Goal: Check status: Check status

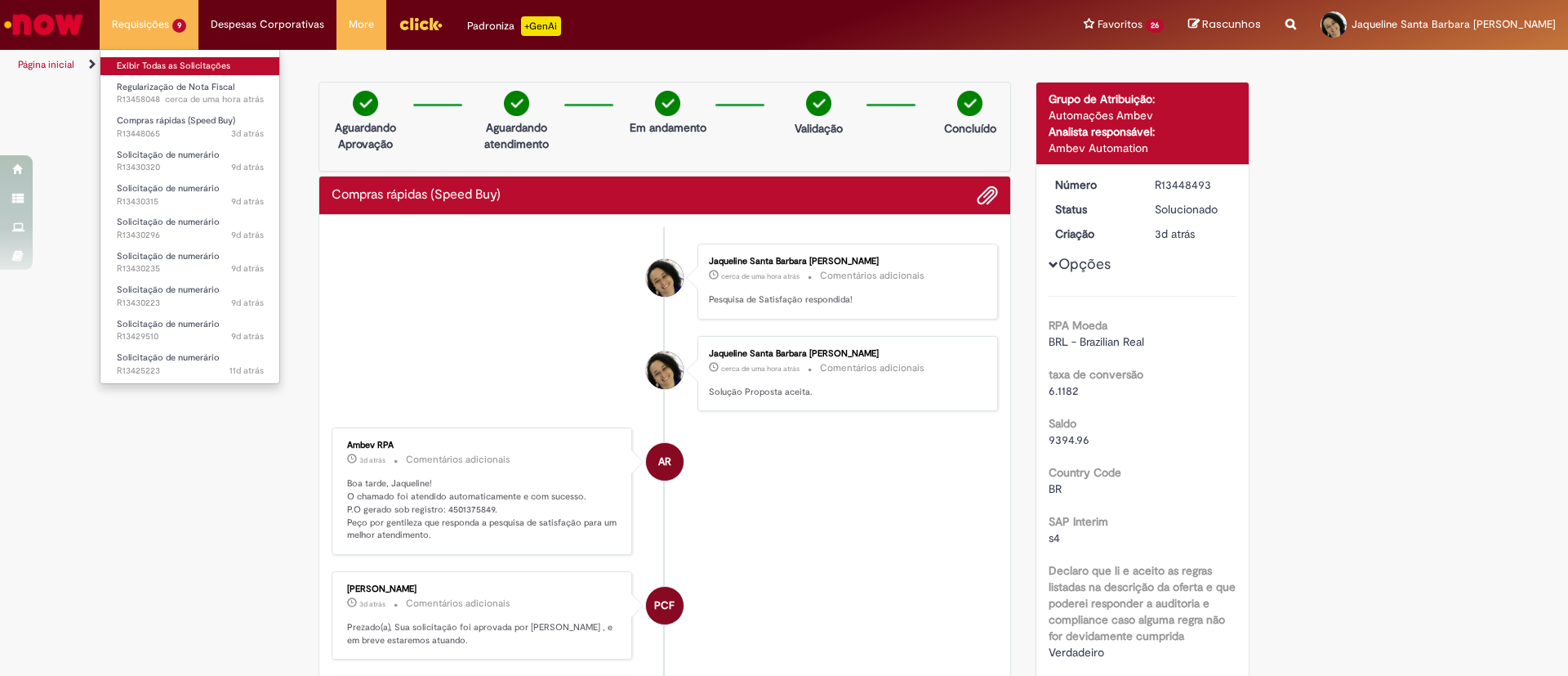
click at [169, 63] on link "Exibir Todas as Solicitações" at bounding box center [190, 66] width 180 height 18
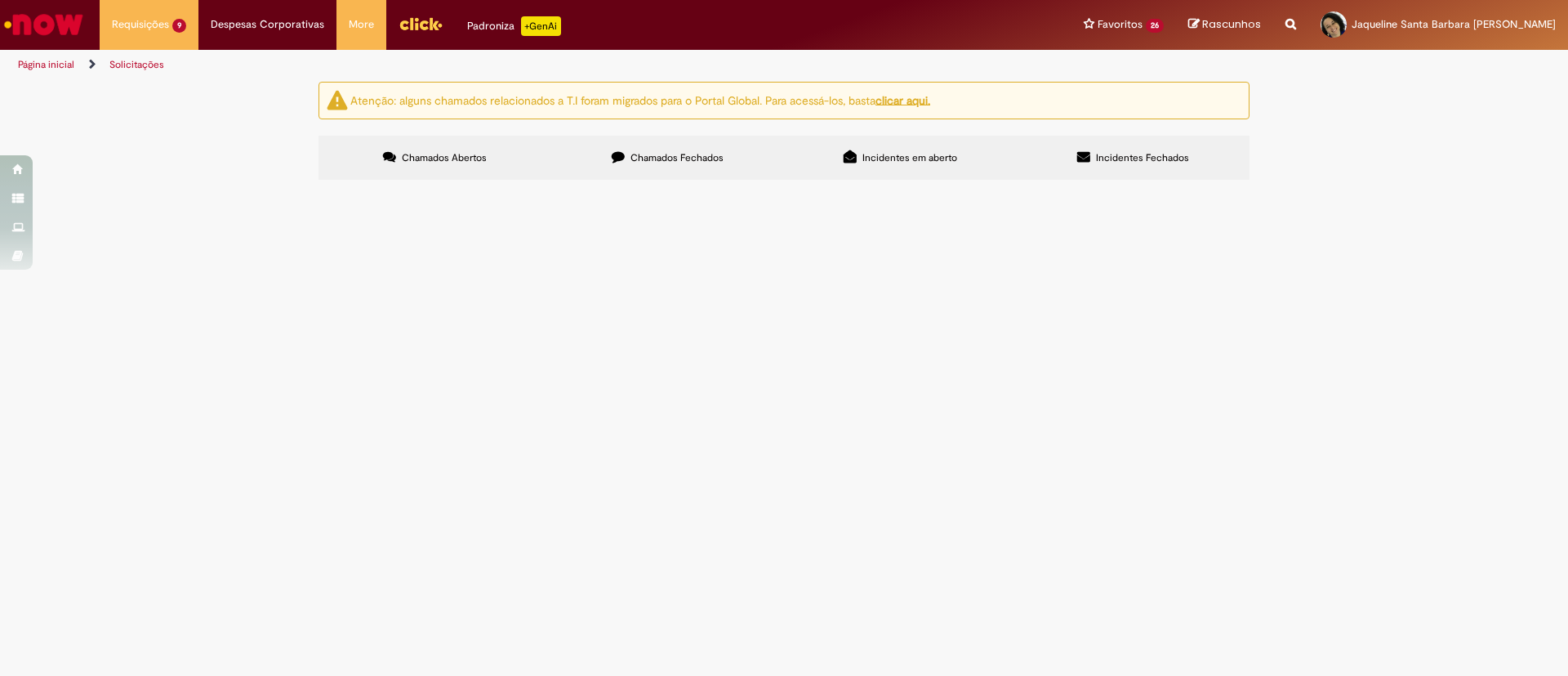
click at [0, 0] on span "Boa tarde! Orçamento para confecção de placas para a GEO NE" at bounding box center [0, 0] width 0 height 0
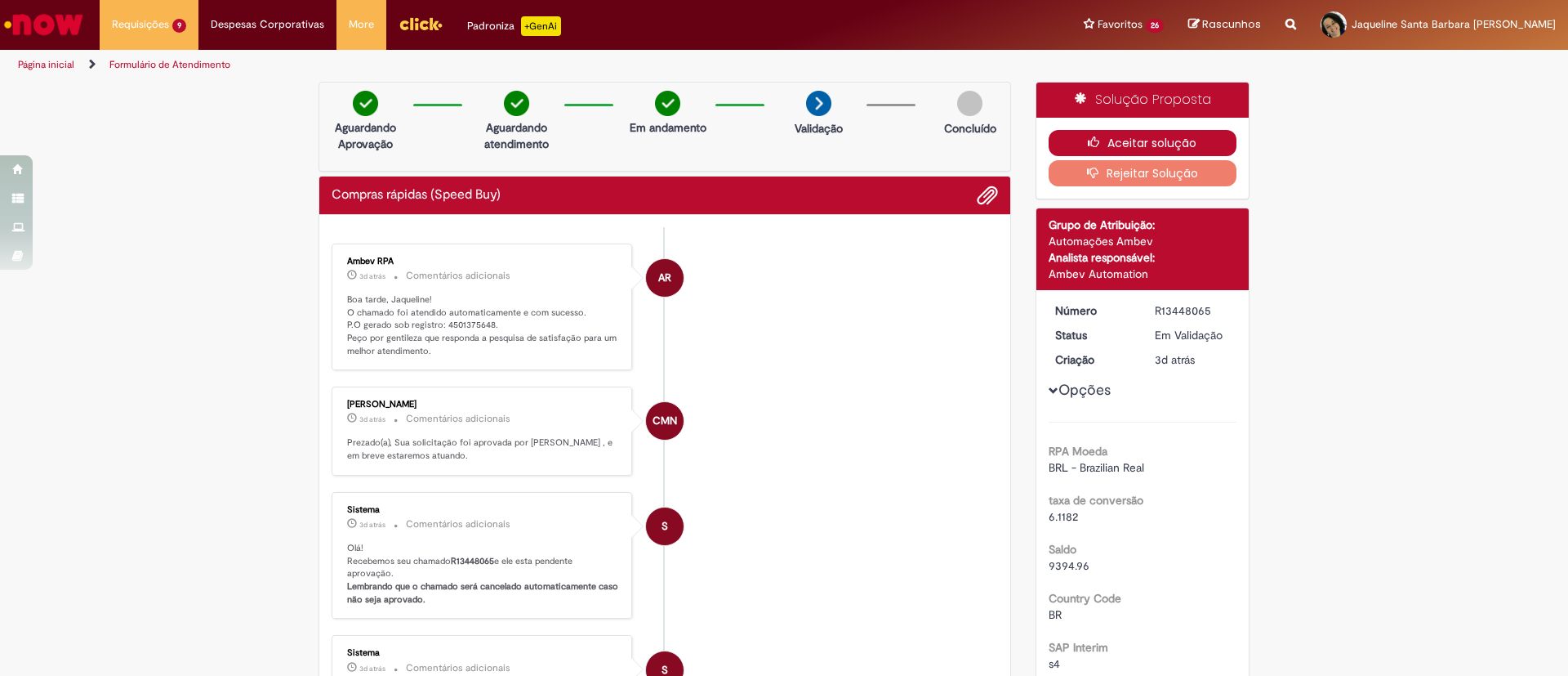
click at [1142, 141] on button "Aceitar solução" at bounding box center [1142, 143] width 189 height 26
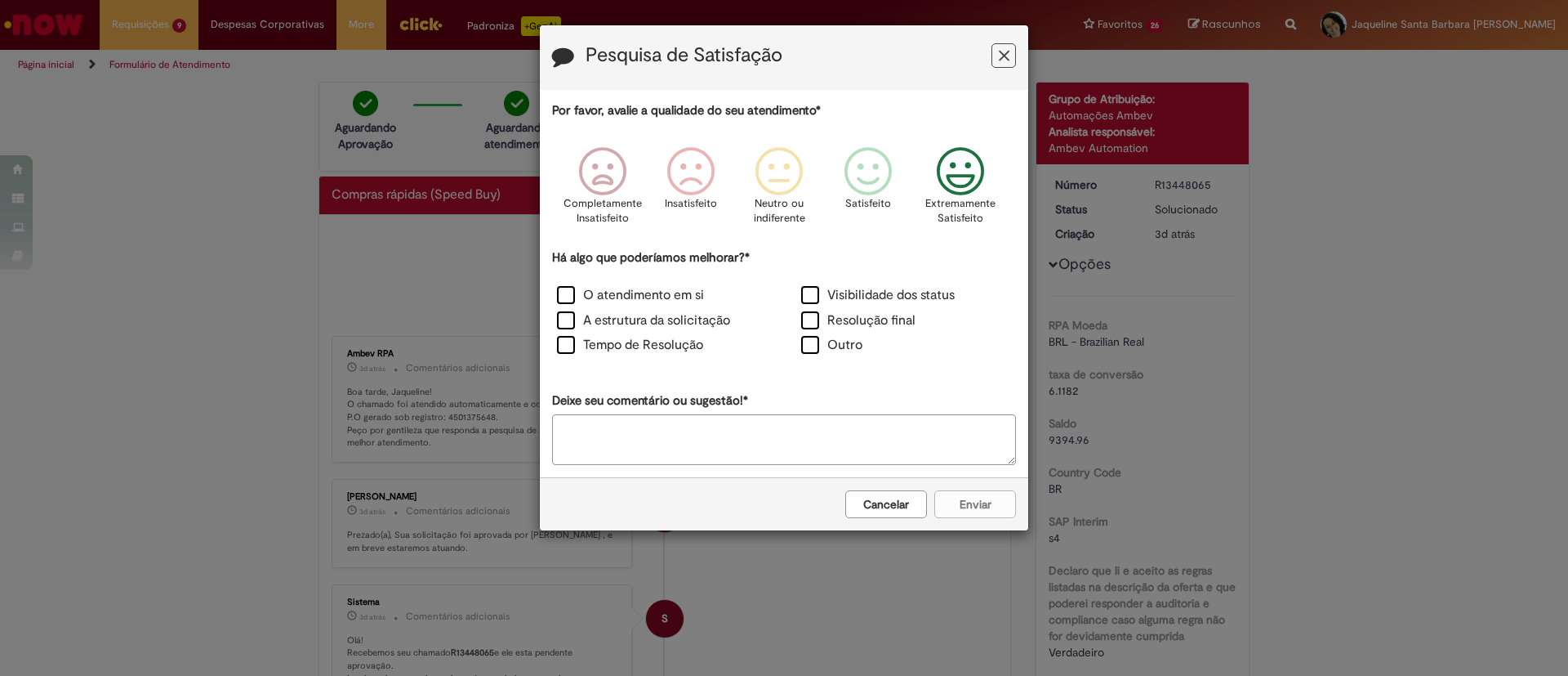
click at [974, 165] on icon "Feedback" at bounding box center [961, 172] width 61 height 49
click at [666, 294] on label "O atendimento em si" at bounding box center [630, 296] width 147 height 19
click at [679, 319] on label "A estrutura da solicitação" at bounding box center [643, 320] width 173 height 19
click at [684, 343] on label "Tempo de Resolução" at bounding box center [630, 345] width 146 height 19
click at [962, 504] on button "Enviar" at bounding box center [975, 504] width 82 height 28
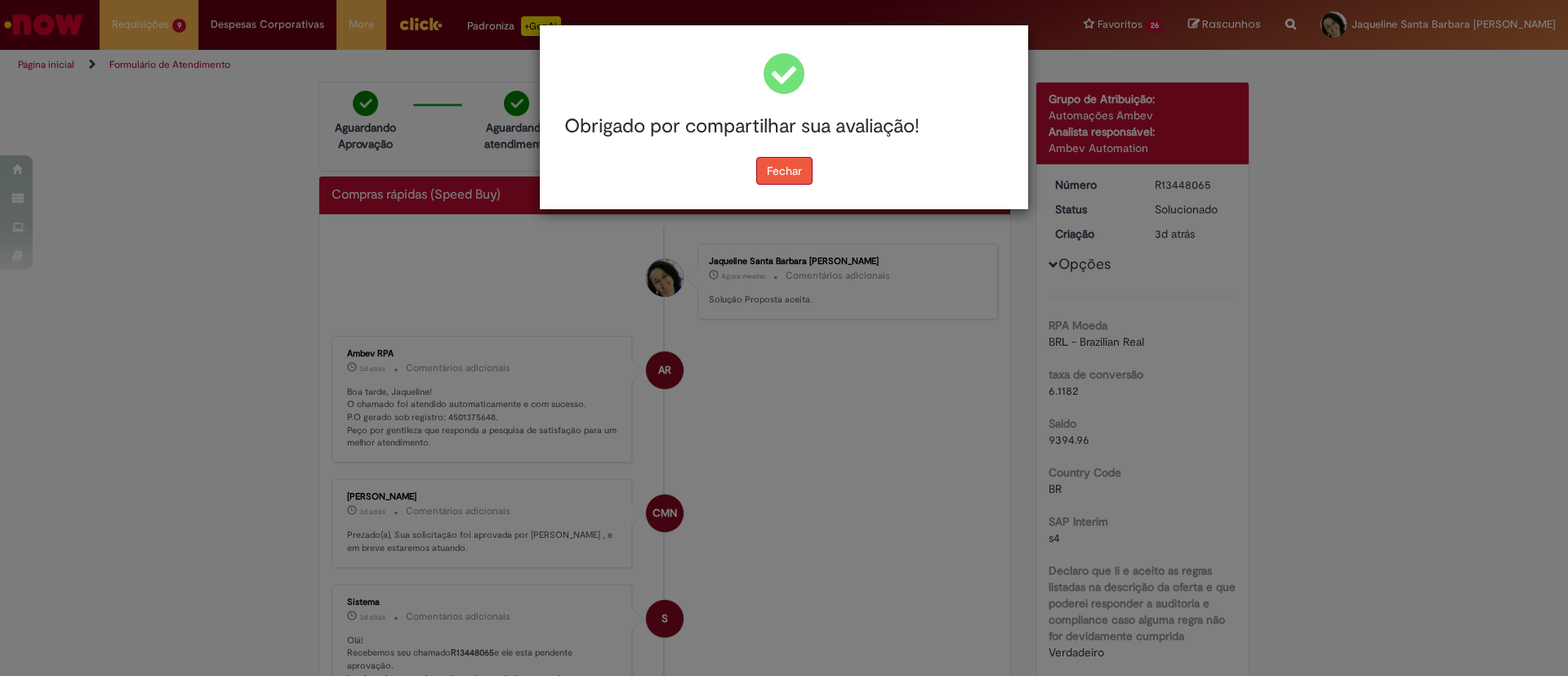
click at [777, 174] on button "Fechar" at bounding box center [784, 170] width 56 height 28
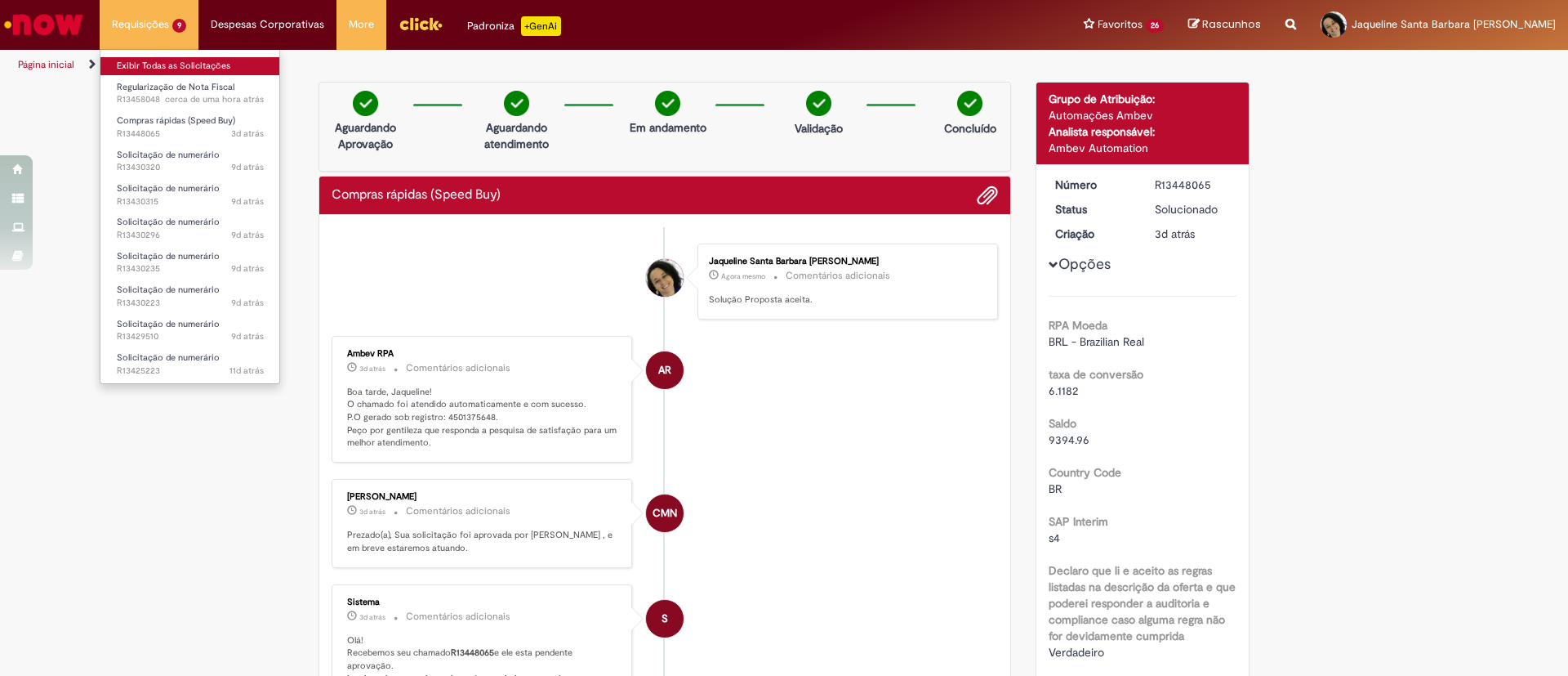
click at [196, 66] on link "Exibir Todas as Solicitações" at bounding box center [190, 66] width 180 height 18
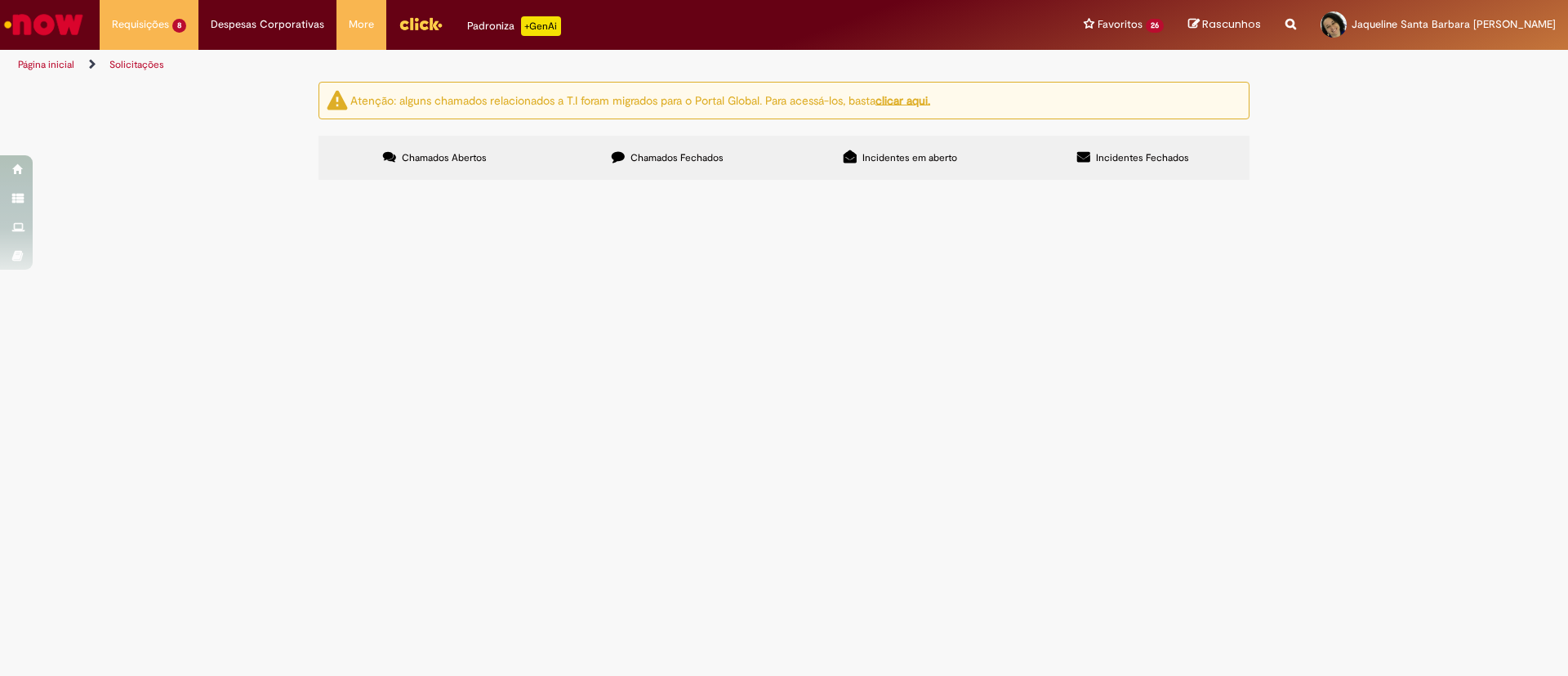
click at [0, 0] on span "Locação das Câmeras - Dupl. 5663" at bounding box center [0, 0] width 0 height 0
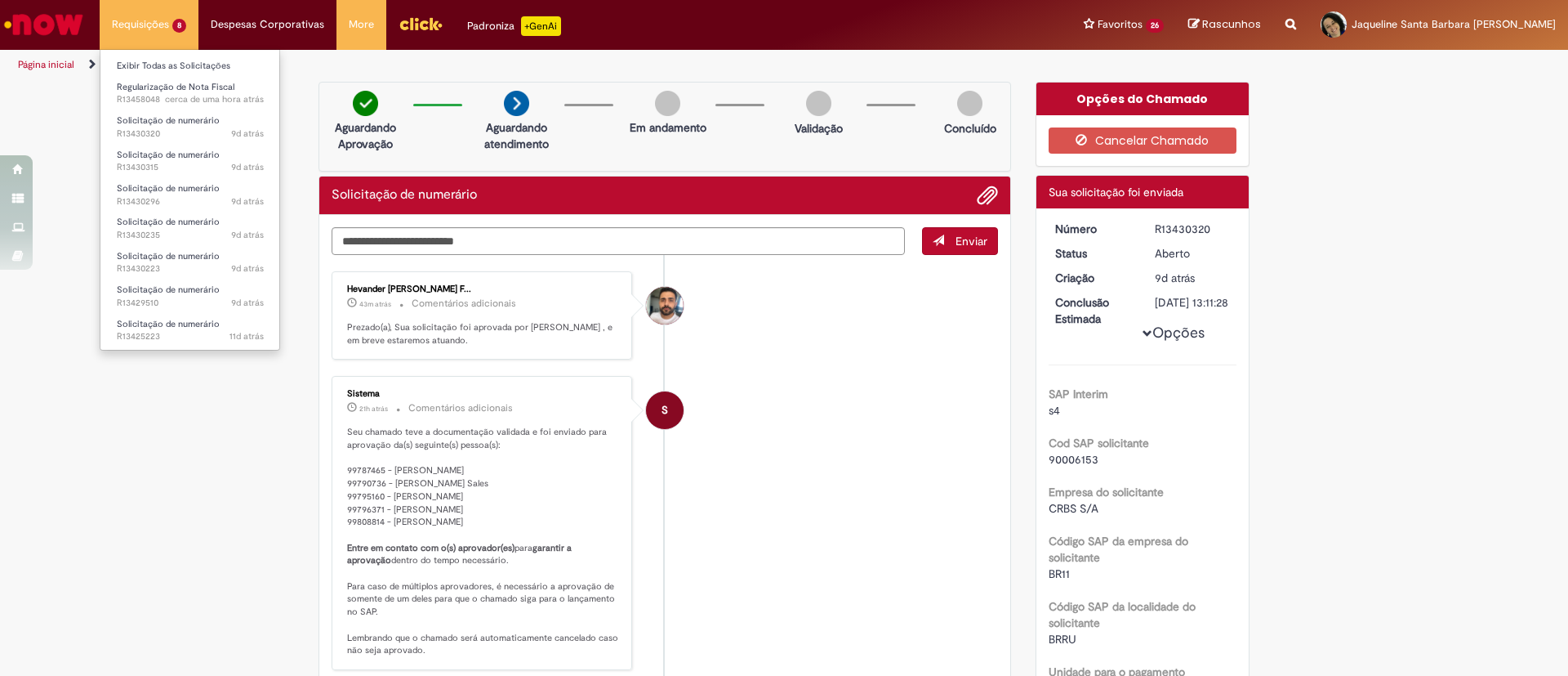
click at [167, 31] on li "Requisições 8 Exibir Todas as Solicitações Regularização de Nota Fiscal cerca d…" at bounding box center [149, 25] width 99 height 49
click at [195, 71] on link "Exibir Todas as Solicitações" at bounding box center [190, 66] width 180 height 18
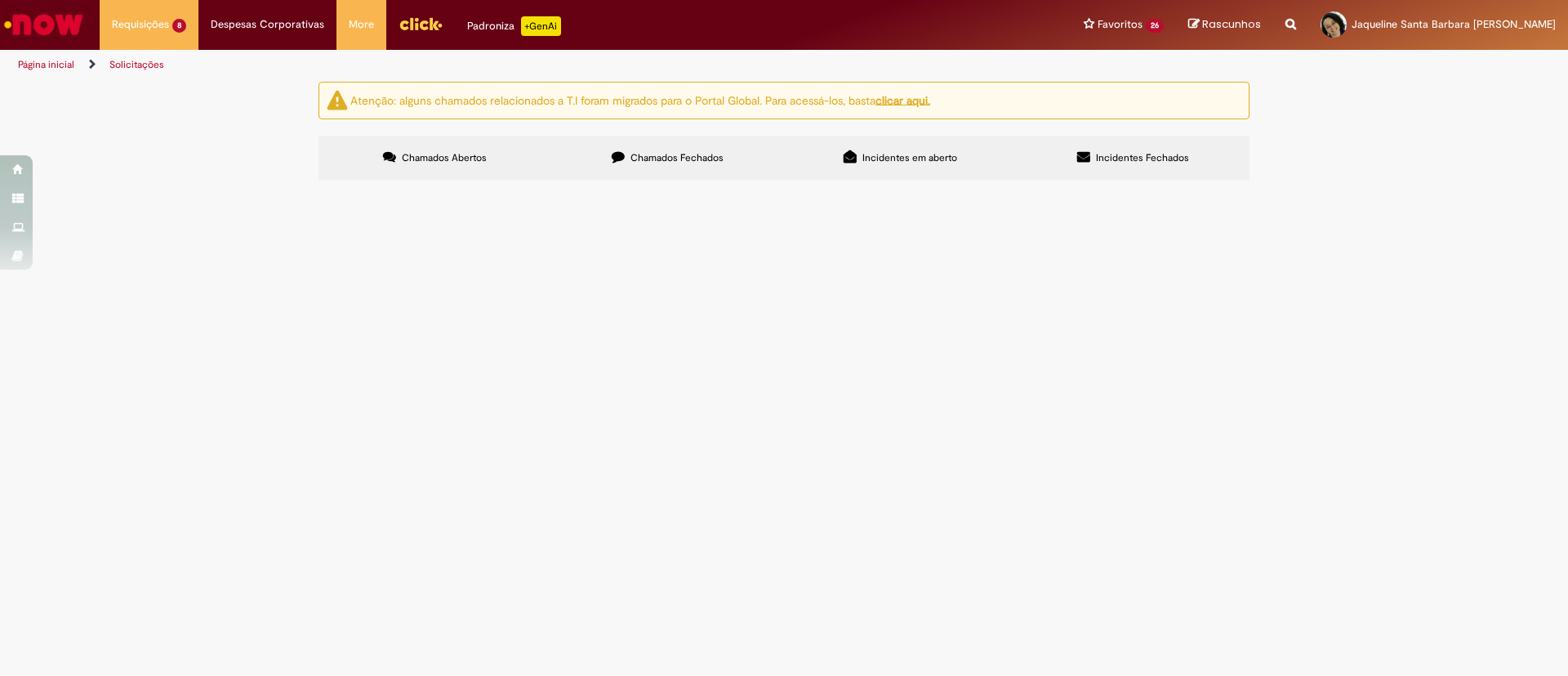
click at [0, 0] on span "Pagamento Frete devolução cofre GEO NE" at bounding box center [0, 0] width 0 height 0
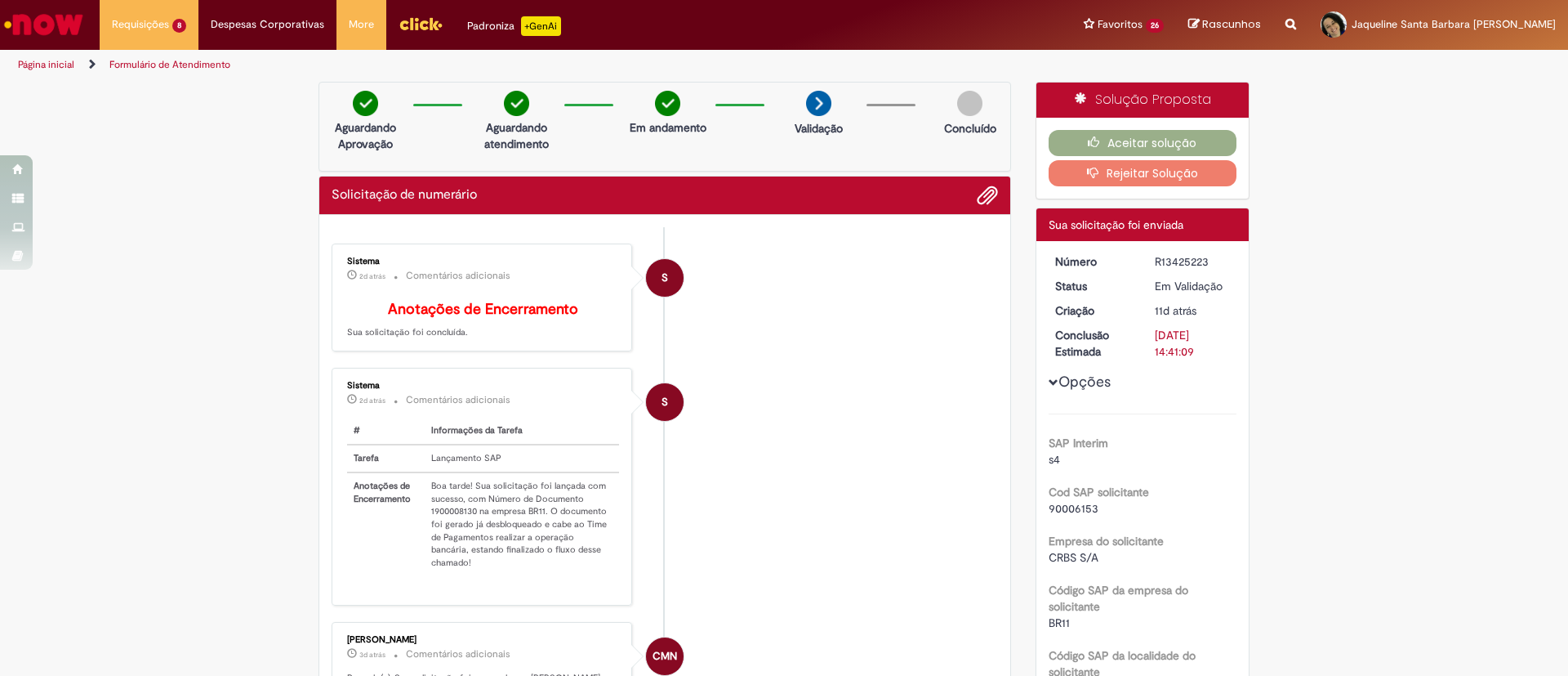
click at [486, 329] on p "Anotações de Encerramento Sua solicitação foi concluída." at bounding box center [483, 320] width 272 height 38
click at [491, 339] on p "Anotações de Encerramento Sua solicitação foi concluída." at bounding box center [483, 320] width 272 height 38
click at [477, 347] on div "Sistema 2d atrás 2 dias atrás Comentários adicionais Anotações de Encerramento …" at bounding box center [482, 298] width 291 height 99
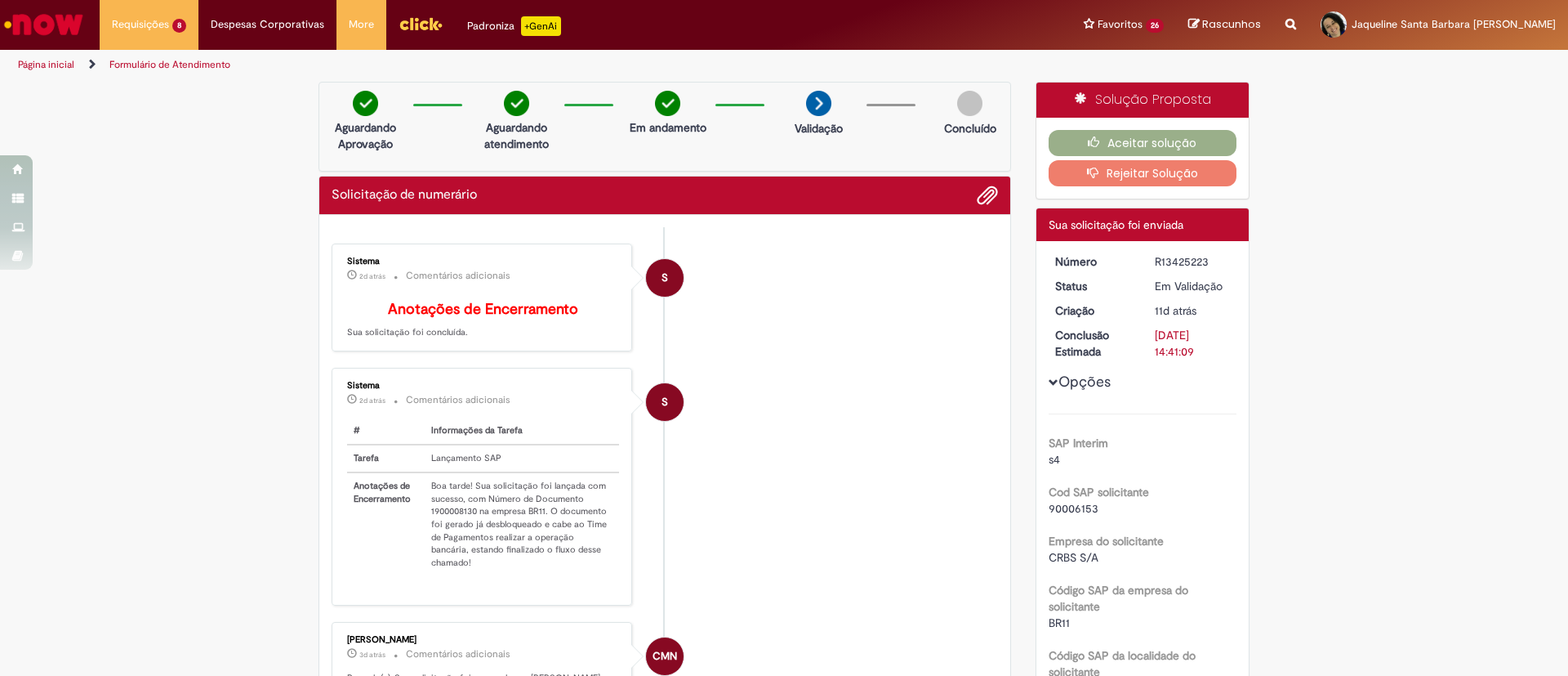
click at [459, 339] on p "Anotações de Encerramento Sua solicitação foi concluída." at bounding box center [483, 320] width 272 height 38
click at [452, 339] on p "Anotações de Encerramento Sua solicitação foi concluída." at bounding box center [483, 320] width 272 height 38
click at [548, 520] on td "Boa tarde! Sua solicitação foi lançada com sucesso, com Número de Documento 190…" at bounding box center [522, 524] width 195 height 104
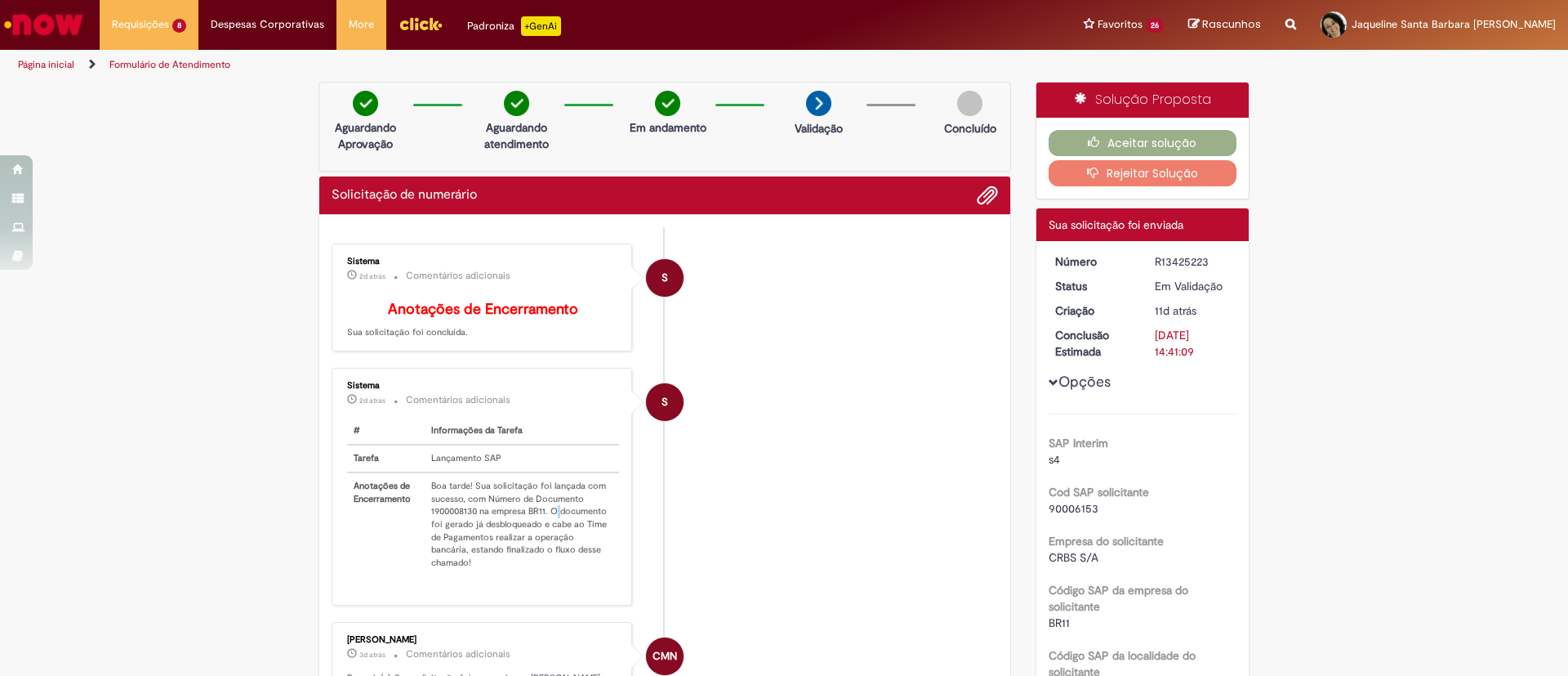
click at [548, 520] on td "Boa tarde! Sua solicitação foi lançada com sucesso, com Número de Documento 190…" at bounding box center [522, 524] width 195 height 104
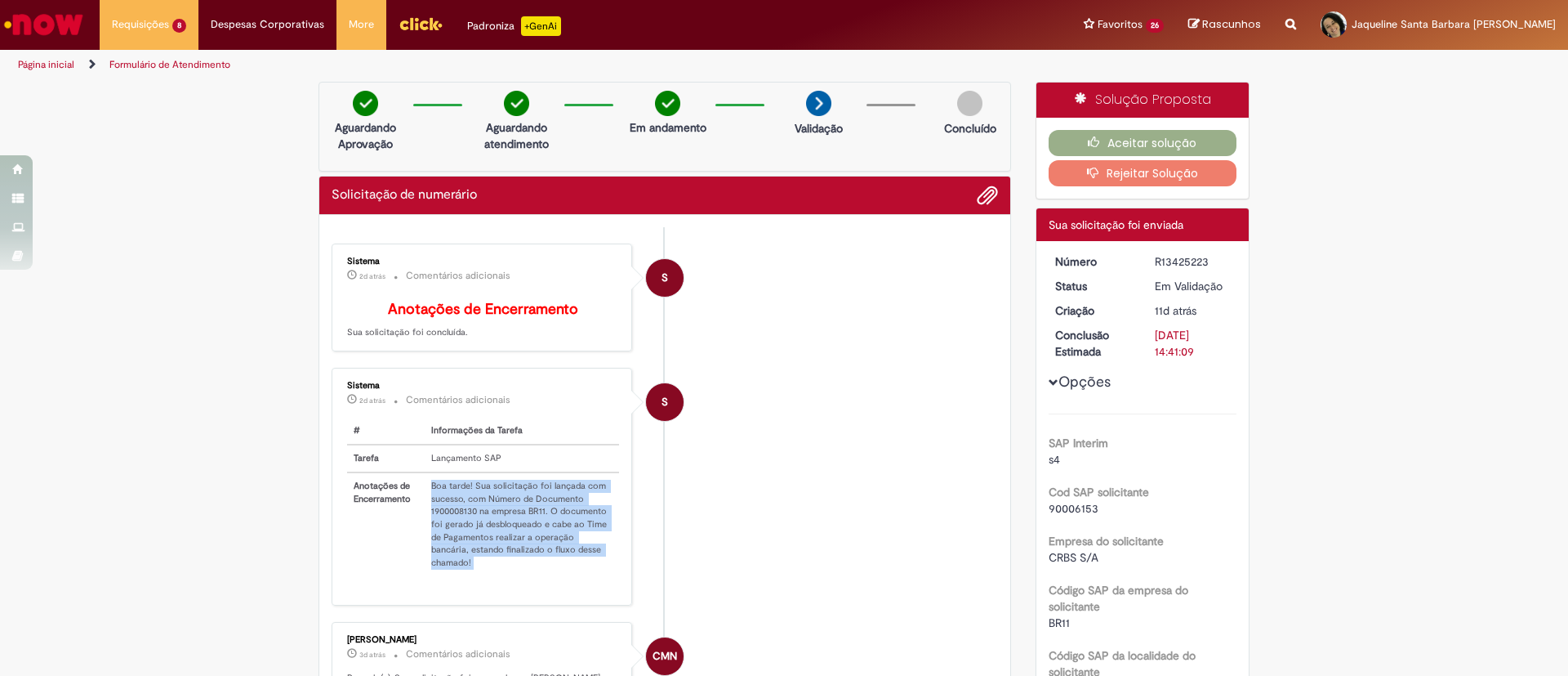
click at [548, 520] on td "Boa tarde! Sua solicitação foi lançada com sucesso, com Número de Documento 190…" at bounding box center [522, 524] width 195 height 104
click at [783, 449] on li "S Sistema 2d atrás 2 dias atrás Comentários adicionais # Informações da Tarefa …" at bounding box center [664, 486] width 666 height 237
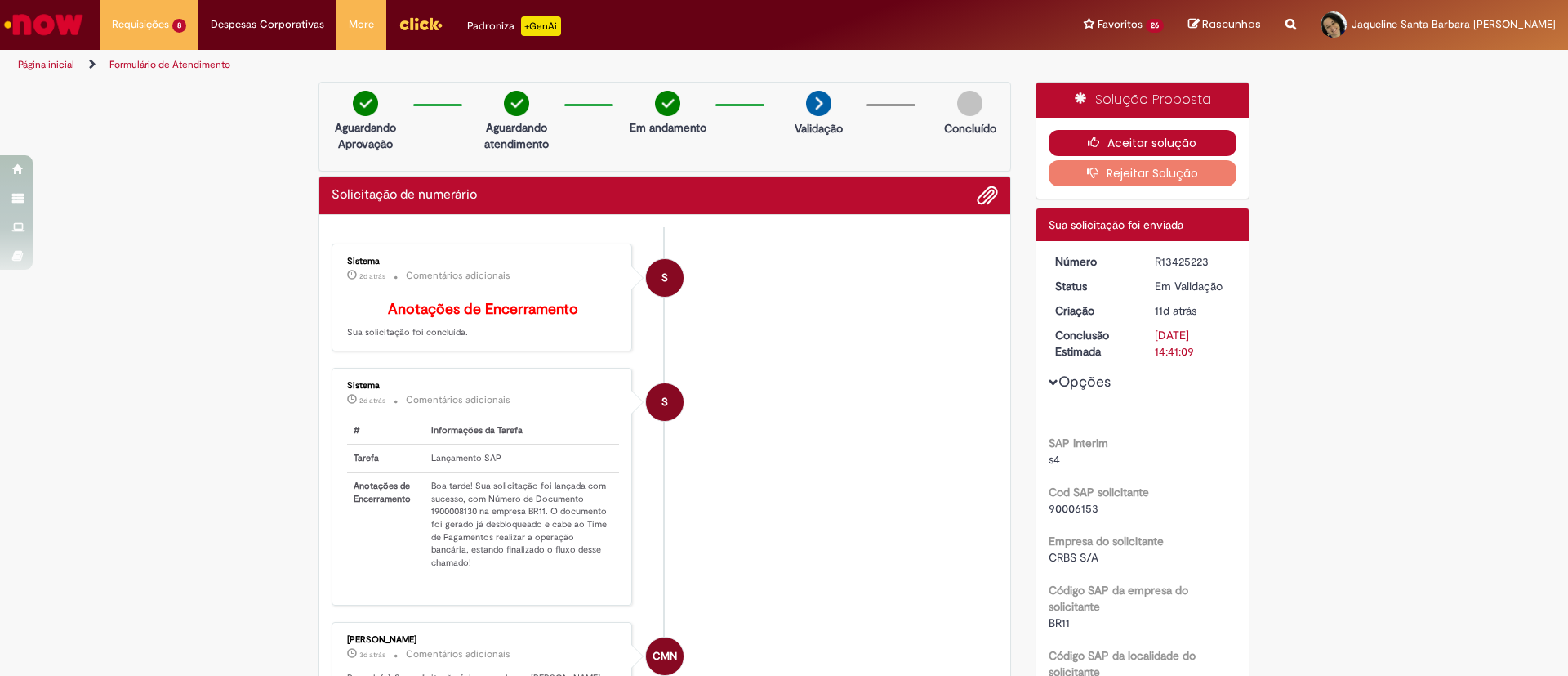
click at [1134, 142] on button "Aceitar solução" at bounding box center [1142, 143] width 189 height 26
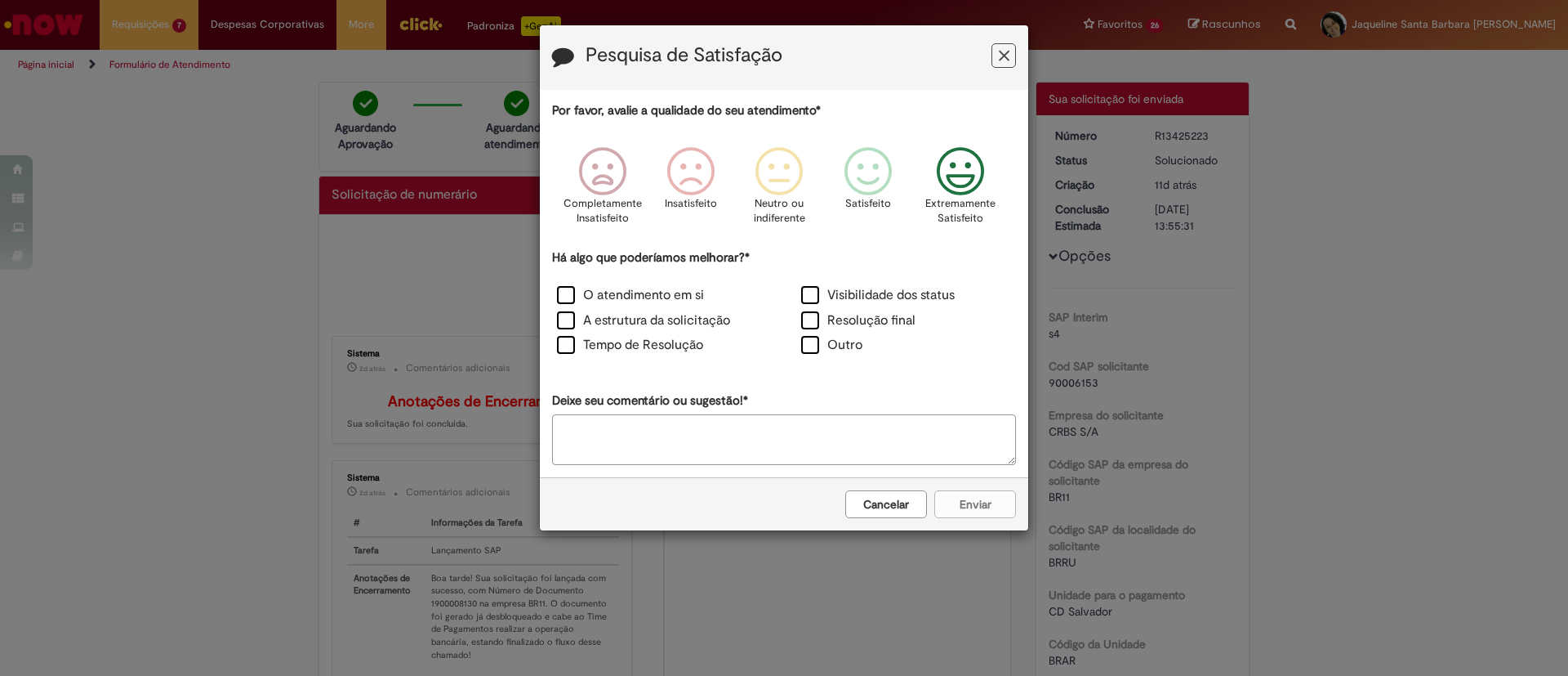
click at [963, 190] on icon "Feedback" at bounding box center [961, 172] width 61 height 49
click at [619, 299] on label "O atendimento em si" at bounding box center [630, 296] width 147 height 19
click at [644, 319] on label "A estrutura da solicitação" at bounding box center [643, 320] width 173 height 19
click at [661, 345] on label "Tempo de Resolução" at bounding box center [630, 345] width 146 height 19
click at [975, 503] on button "Enviar" at bounding box center [975, 504] width 82 height 28
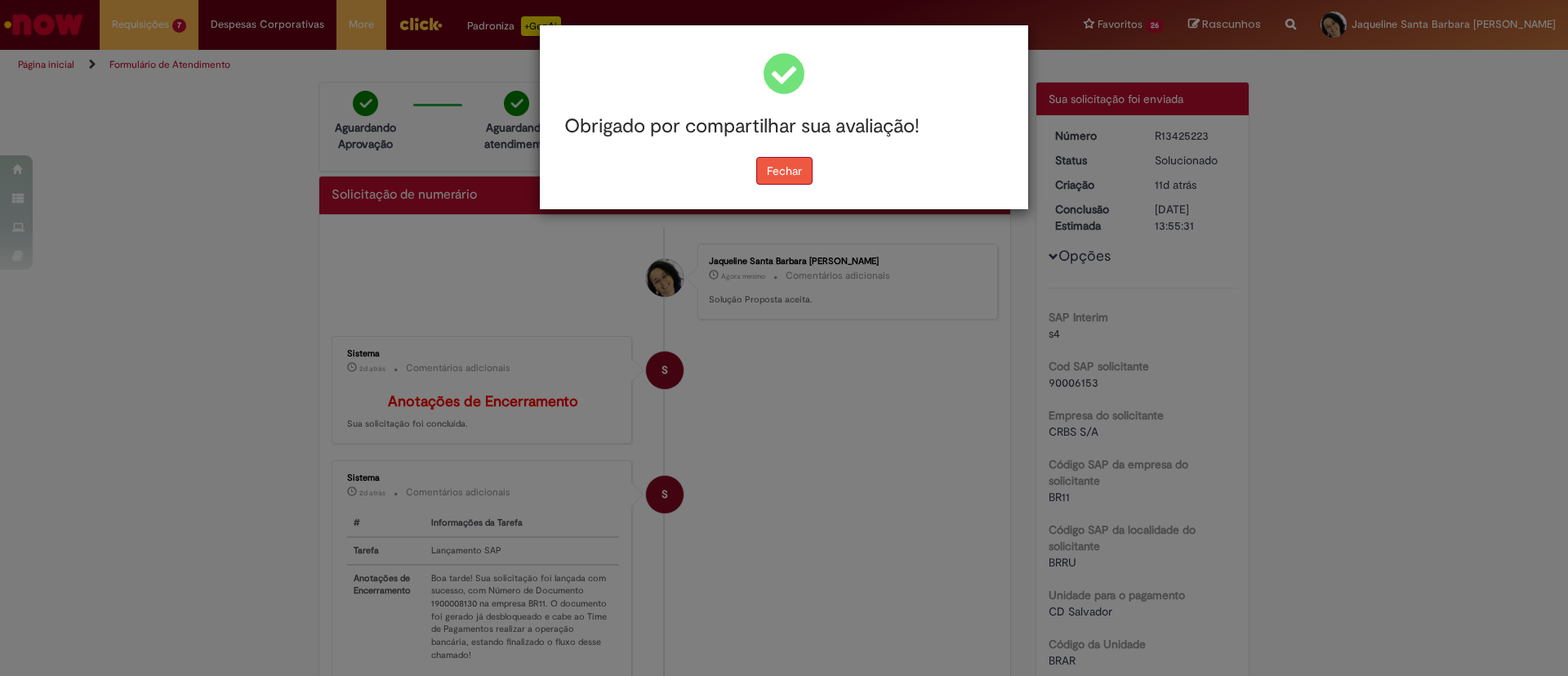
click at [777, 175] on button "Fechar" at bounding box center [784, 170] width 56 height 28
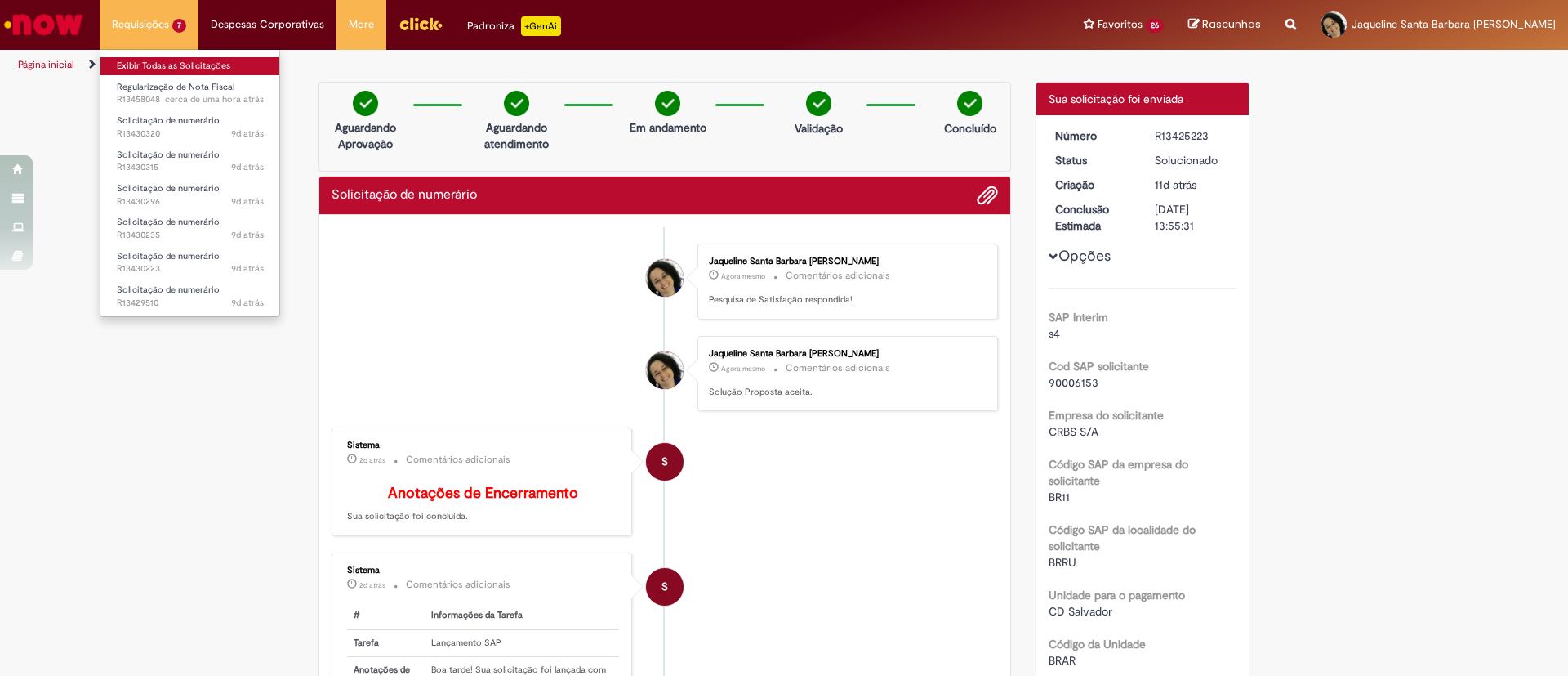
drag, startPoint x: 189, startPoint y: 68, endPoint x: 177, endPoint y: 67, distance: 12.0
click at [187, 68] on link "Exibir Todas as Solicitações" at bounding box center [190, 66] width 180 height 18
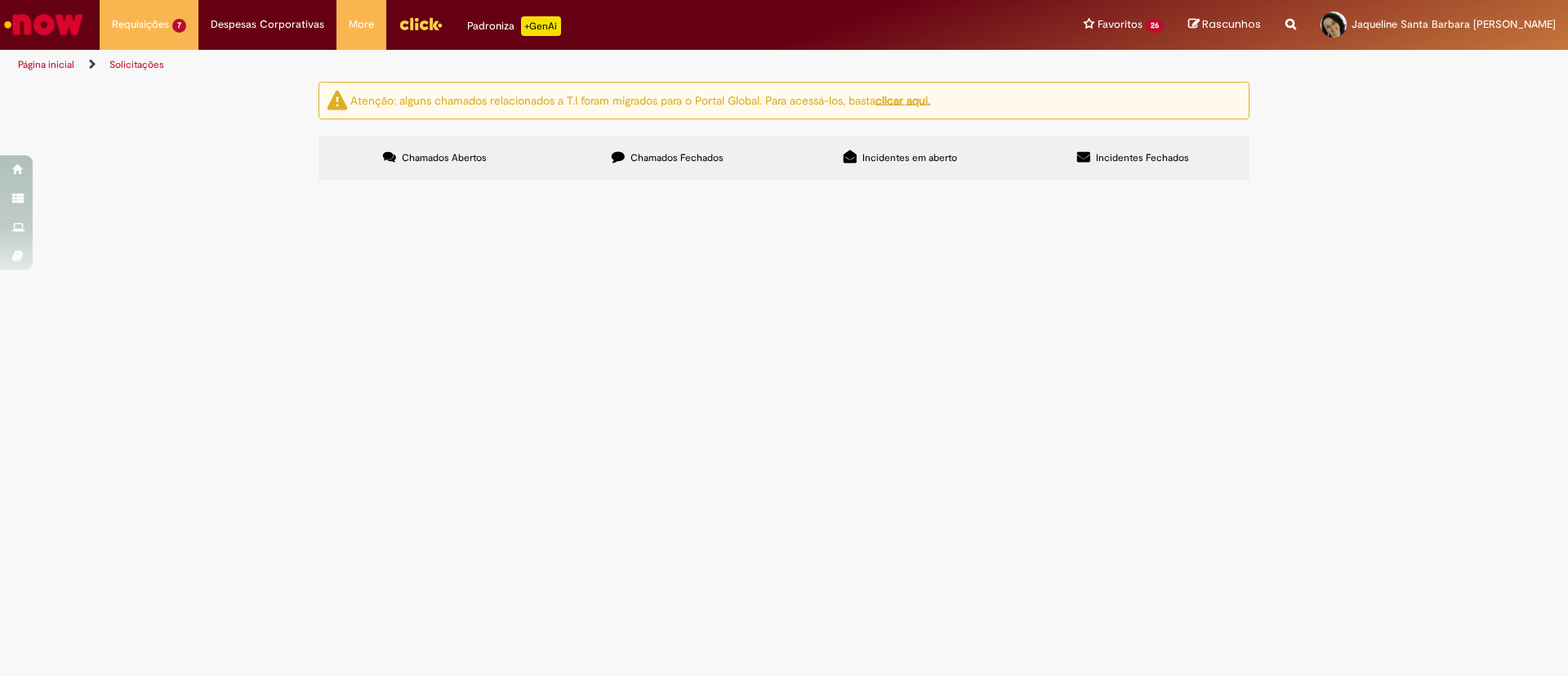
click at [0, 0] on span "Locação das Câmeras - Dupl. 5663" at bounding box center [0, 0] width 0 height 0
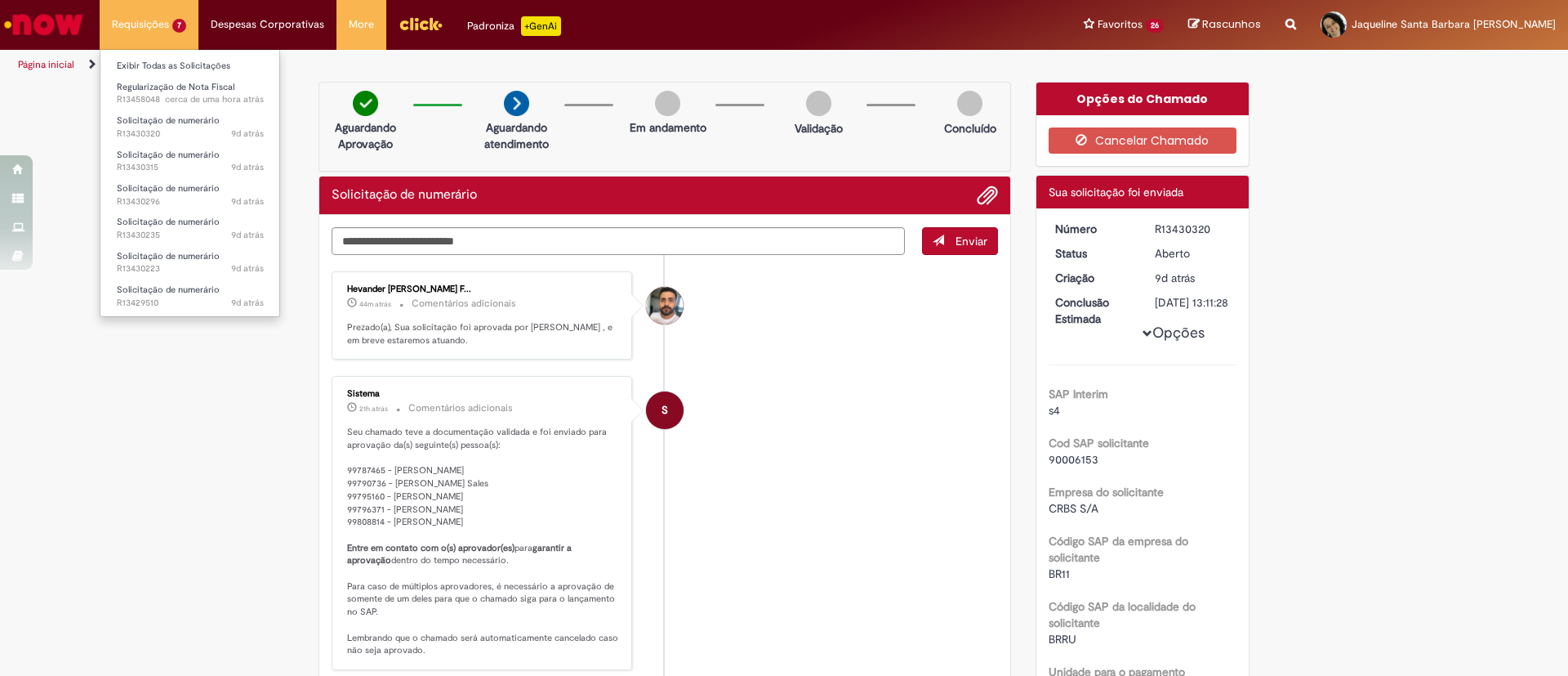
click at [164, 32] on li "Requisições 7 Exibir Todas as Solicitações Regularização de Nota Fiscal cerca d…" at bounding box center [149, 25] width 99 height 49
click at [182, 62] on link "Exibir Todas as Solicitações" at bounding box center [190, 66] width 180 height 18
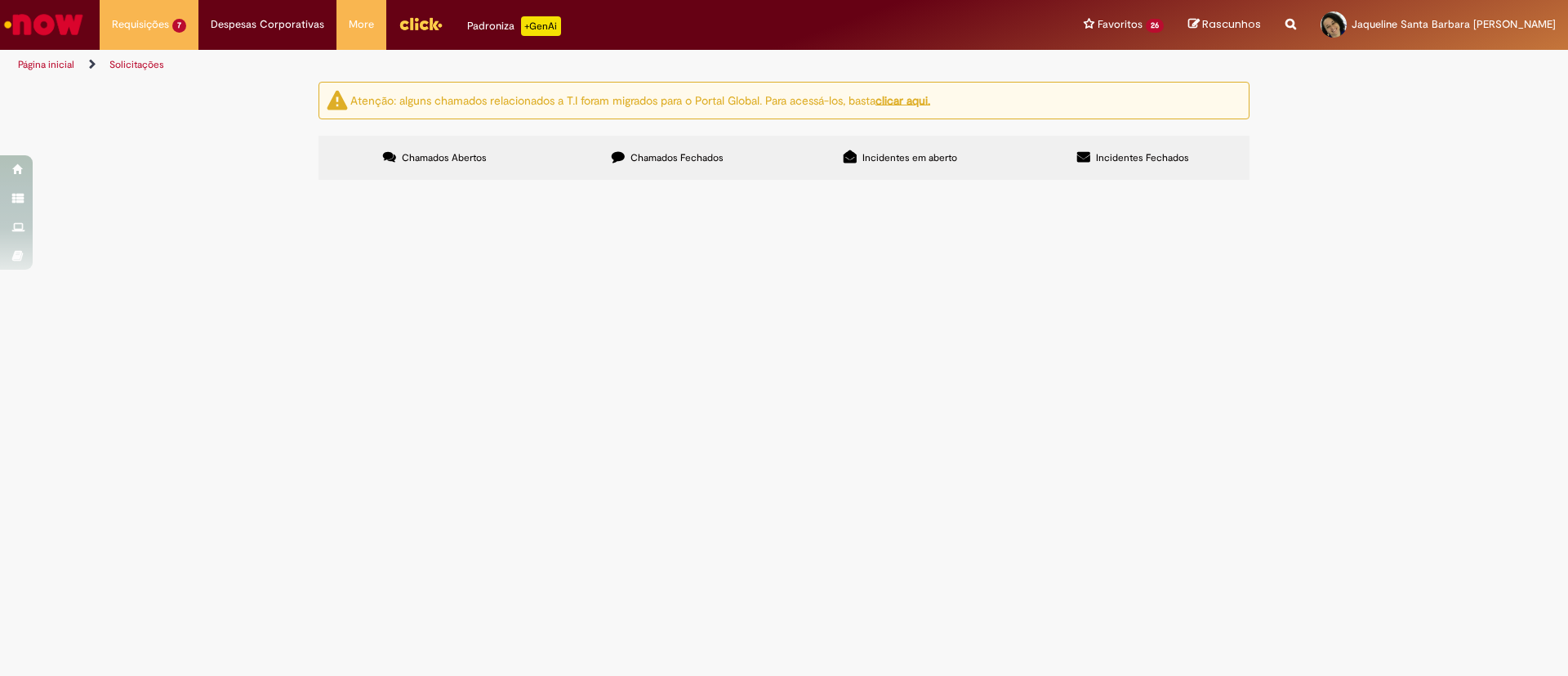
click at [663, 159] on span "Chamados Fechados" at bounding box center [677, 158] width 93 height 13
click at [482, 145] on label "Chamados Abertos" at bounding box center [434, 158] width 233 height 44
